Goal: Information Seeking & Learning: Learn about a topic

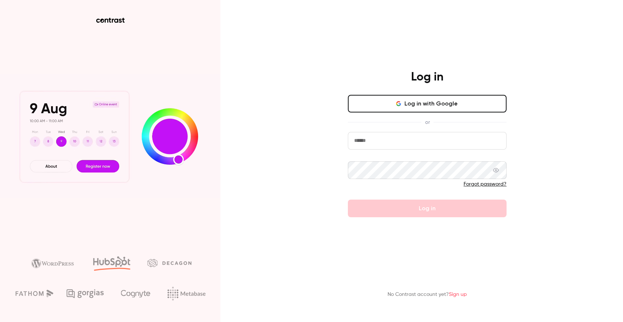
click at [429, 96] on button "Log in with Google" at bounding box center [427, 104] width 159 height 18
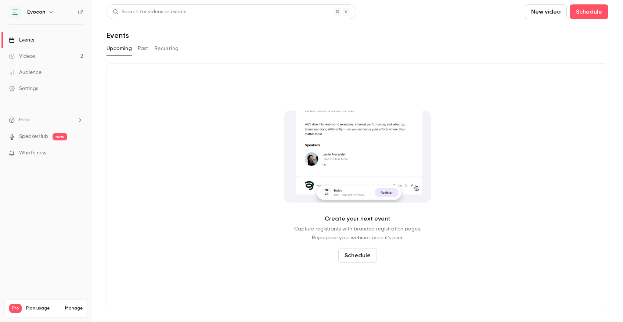
click at [60, 53] on link "Videos 2" at bounding box center [46, 56] width 92 height 16
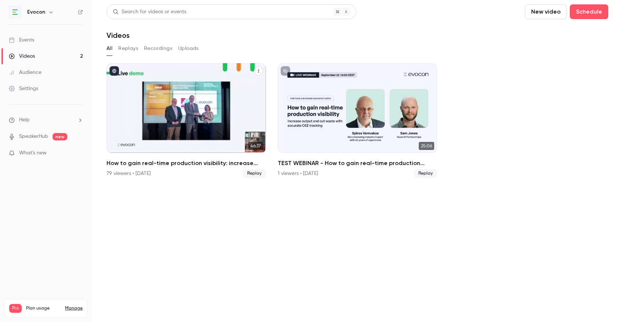
click at [182, 166] on h2 "How to gain real-time production visibility: increase output and cut waste with…" at bounding box center [187, 163] width 160 height 9
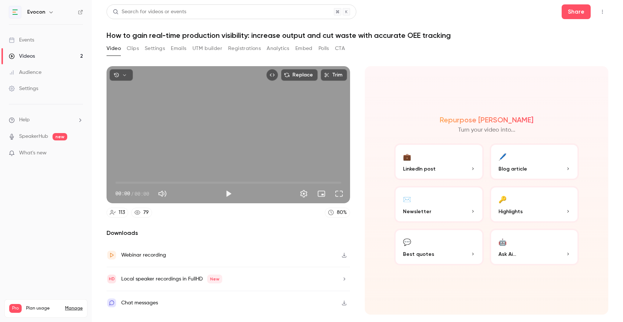
click at [209, 32] on h1 "How to gain real-time production visibility: increase output and cut waste with…" at bounding box center [358, 35] width 502 height 9
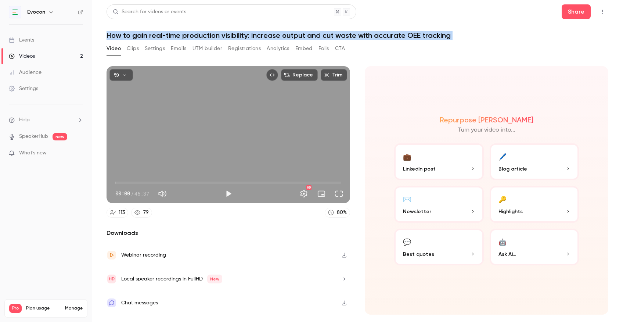
click at [209, 32] on h1 "How to gain real-time production visibility: increase output and cut waste with…" at bounding box center [358, 35] width 502 height 9
copy div "How to gain real-time production visibility: increase output and cut waste with…"
